Goal: Task Accomplishment & Management: Manage account settings

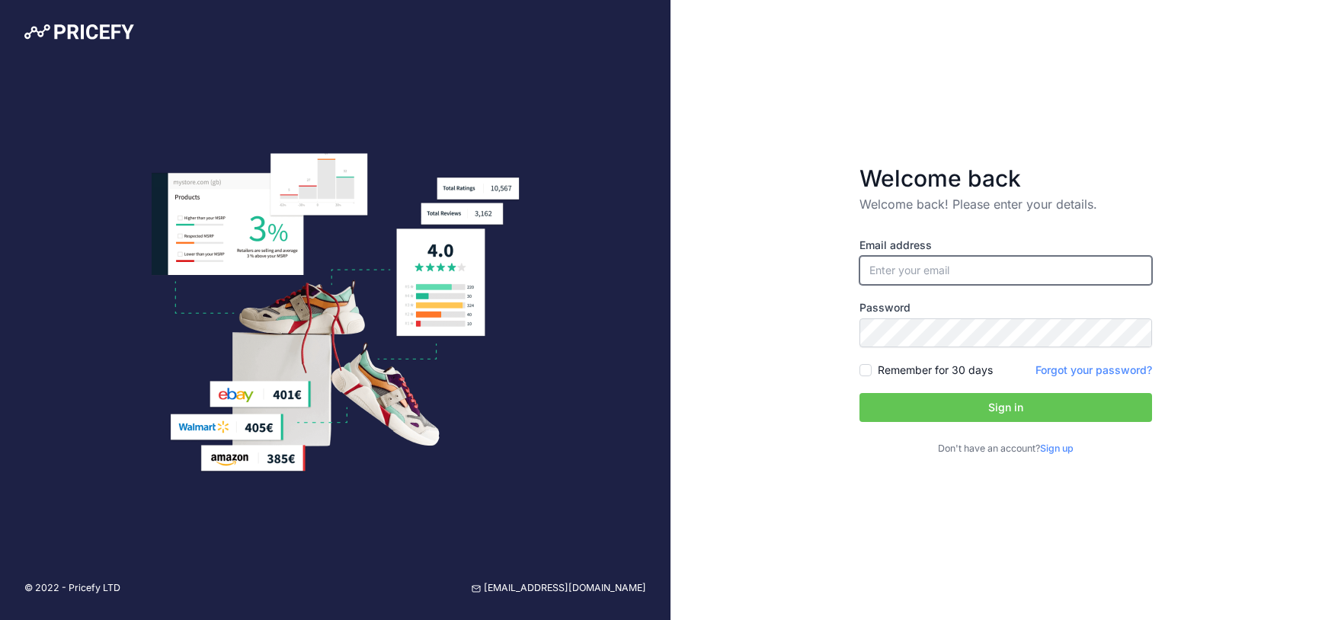
click at [934, 261] on input "email" at bounding box center [1005, 270] width 293 height 29
type input "[EMAIL_ADDRESS][DOMAIN_NAME]"
click at [865, 365] on input "Remember for 30 days" at bounding box center [865, 370] width 12 height 12
checkbox input "true"
click at [941, 407] on button "Sign in" at bounding box center [1005, 407] width 293 height 29
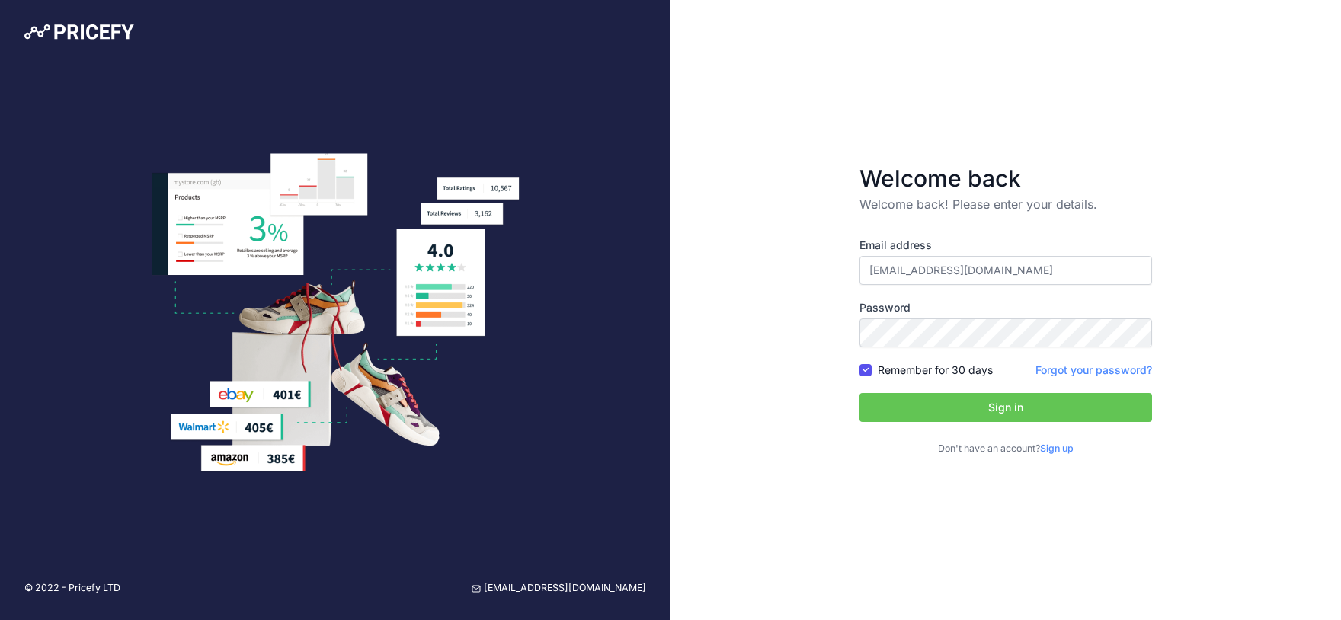
drag, startPoint x: 654, startPoint y: 589, endPoint x: 559, endPoint y: 587, distance: 94.5
click at [559, 587] on div "© 2022 - Pricefy LTD [EMAIL_ADDRESS][DOMAIN_NAME]" at bounding box center [335, 588] width 671 height 63
copy link "[EMAIL_ADDRESS][DOMAIN_NAME]"
